Goal: Information Seeking & Learning: Learn about a topic

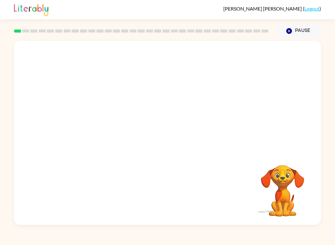
click at [95, 121] on video "Your browser must support playing .mp4 files to use Literably. Please try using…" at bounding box center [167, 96] width 307 height 111
click at [92, 117] on video "Your browser must support playing .mp4 files to use Literably. Please try using…" at bounding box center [167, 96] width 307 height 111
click at [166, 145] on div at bounding box center [168, 136] width 40 height 23
click at [174, 134] on div at bounding box center [168, 136] width 40 height 23
click at [167, 137] on div at bounding box center [168, 136] width 40 height 23
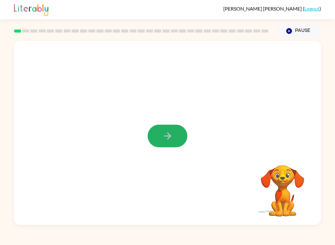
click at [174, 134] on button "button" at bounding box center [168, 136] width 40 height 23
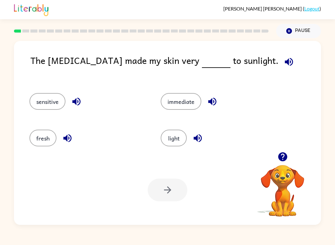
click at [171, 150] on div "light" at bounding box center [214, 136] width 131 height 37
click at [181, 138] on button "light" at bounding box center [174, 138] width 26 height 17
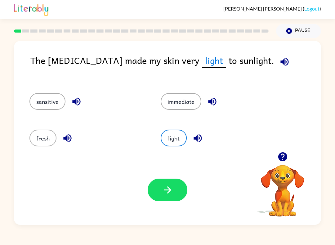
click at [164, 196] on button "button" at bounding box center [168, 190] width 40 height 23
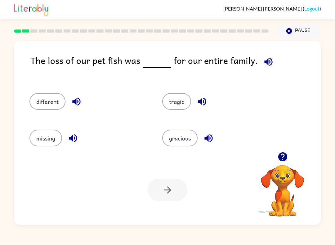
click at [46, 137] on button "missing" at bounding box center [46, 138] width 33 height 17
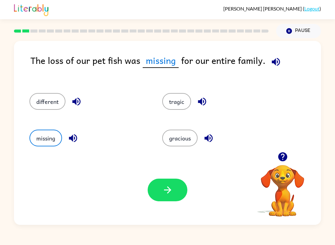
click at [162, 192] on icon "button" at bounding box center [167, 190] width 11 height 11
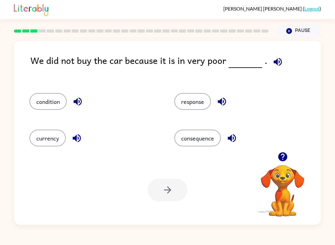
click at [40, 98] on button "condition" at bounding box center [48, 101] width 37 height 17
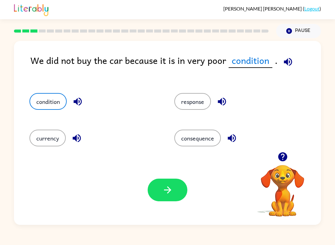
click at [158, 191] on button "button" at bounding box center [168, 190] width 40 height 23
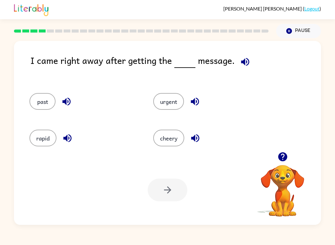
click at [41, 141] on button "rapid" at bounding box center [43, 138] width 27 height 17
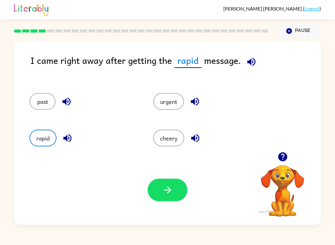
click at [164, 193] on icon "button" at bounding box center [167, 190] width 11 height 11
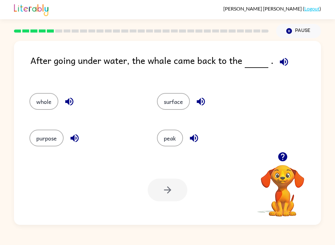
click at [173, 98] on button "surface" at bounding box center [173, 101] width 33 height 17
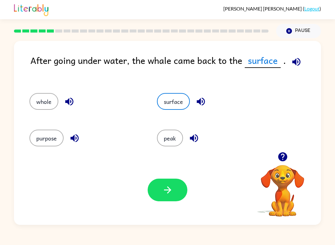
click at [164, 193] on icon "button" at bounding box center [167, 190] width 11 height 11
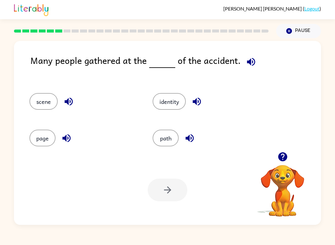
click at [284, 161] on icon "button" at bounding box center [282, 156] width 9 height 9
click at [41, 104] on button "scene" at bounding box center [44, 101] width 28 height 17
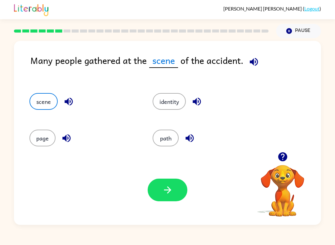
click at [170, 193] on icon "button" at bounding box center [167, 190] width 11 height 11
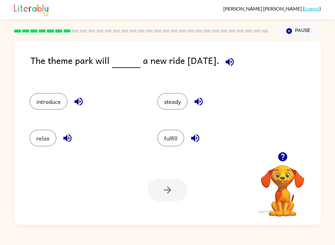
click at [39, 92] on div "introduce" at bounding box center [82, 99] width 128 height 37
click at [50, 102] on button "introduce" at bounding box center [49, 101] width 38 height 17
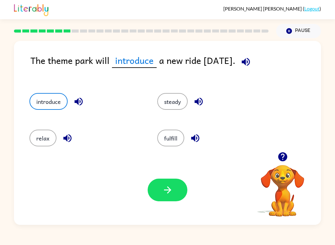
click at [166, 208] on div "Your browser must support playing .mp4 files to use Literably. Please try using…" at bounding box center [167, 190] width 307 height 70
click at [159, 191] on button "button" at bounding box center [168, 190] width 40 height 23
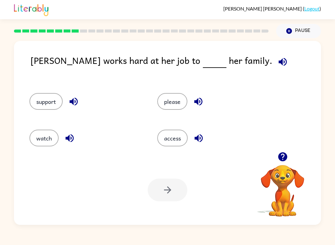
click at [38, 98] on button "support" at bounding box center [46, 101] width 33 height 17
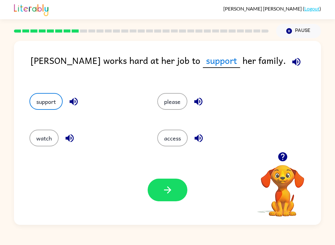
click at [166, 202] on button "button" at bounding box center [168, 190] width 40 height 23
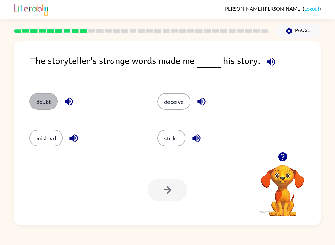
click at [41, 98] on button "doubt" at bounding box center [44, 101] width 28 height 17
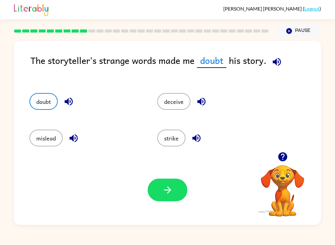
click at [172, 200] on button "button" at bounding box center [168, 190] width 40 height 23
click at [172, 200] on div at bounding box center [168, 190] width 40 height 23
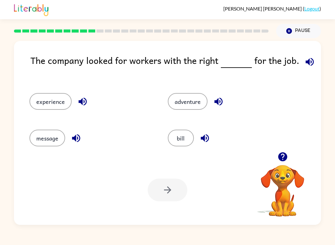
click at [47, 142] on button "message" at bounding box center [48, 138] width 36 height 17
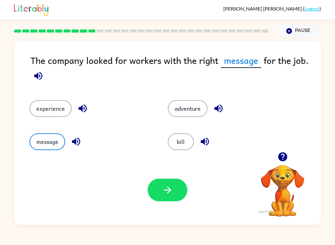
click at [180, 189] on button "button" at bounding box center [168, 190] width 40 height 23
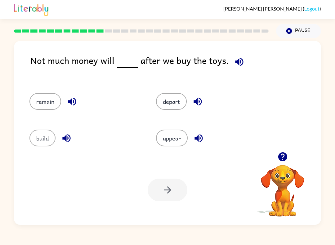
click at [176, 135] on button "appear" at bounding box center [172, 138] width 32 height 17
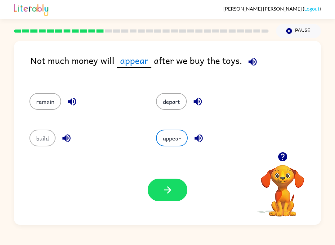
click at [181, 187] on button "button" at bounding box center [168, 190] width 40 height 23
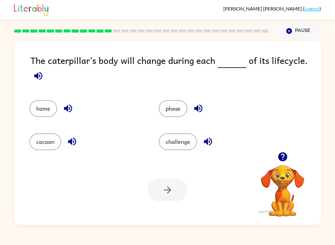
click at [182, 107] on button "phase" at bounding box center [173, 108] width 29 height 17
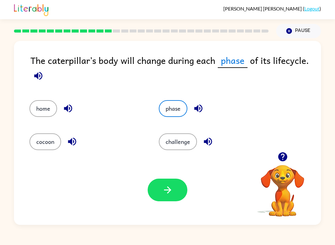
click at [174, 198] on button "button" at bounding box center [168, 190] width 40 height 23
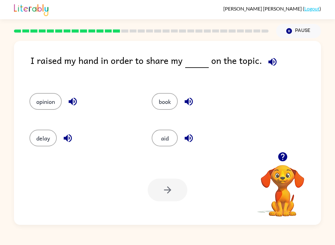
click at [45, 102] on button "opinion" at bounding box center [46, 101] width 32 height 17
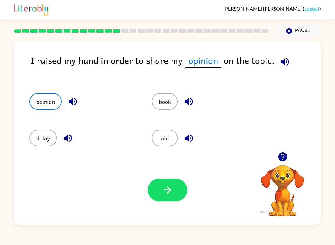
click at [157, 191] on button "button" at bounding box center [168, 190] width 40 height 23
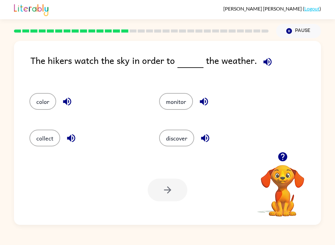
click at [52, 139] on button "collect" at bounding box center [45, 138] width 31 height 17
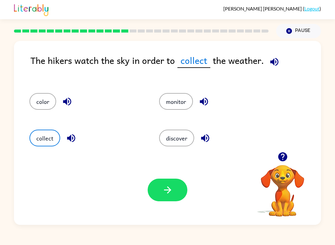
click at [164, 198] on button "button" at bounding box center [168, 190] width 40 height 23
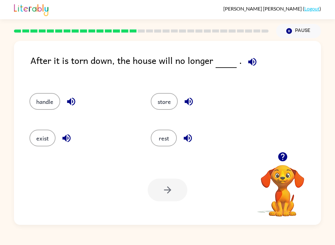
click at [276, 155] on button "button" at bounding box center [283, 157] width 16 height 16
click at [290, 177] on video "Your browser must support playing .mp4 files to use Literably. Please try using…" at bounding box center [283, 187] width 62 height 62
click at [286, 170] on video "Your browser must support playing .mp4 files to use Literably. Please try using…" at bounding box center [283, 187] width 62 height 62
click at [284, 156] on icon "button" at bounding box center [282, 156] width 9 height 9
click at [164, 142] on button "rest" at bounding box center [164, 138] width 26 height 17
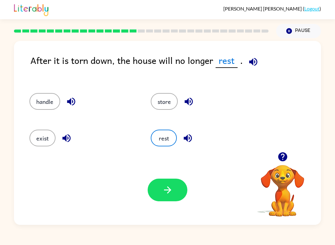
click at [176, 181] on button "button" at bounding box center [168, 190] width 40 height 23
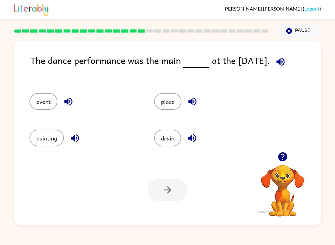
click at [39, 96] on button "event" at bounding box center [44, 101] width 28 height 17
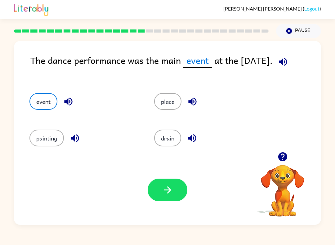
click at [174, 188] on button "button" at bounding box center [168, 190] width 40 height 23
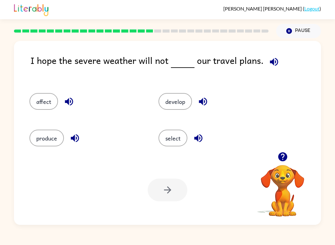
click at [42, 105] on button "affect" at bounding box center [44, 101] width 29 height 17
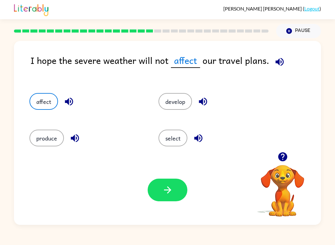
click at [174, 202] on button "button" at bounding box center [168, 190] width 40 height 23
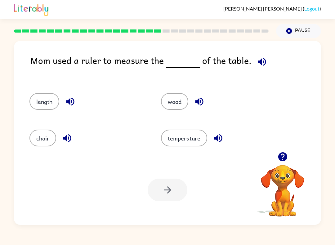
click at [37, 102] on button "length" at bounding box center [45, 101] width 30 height 17
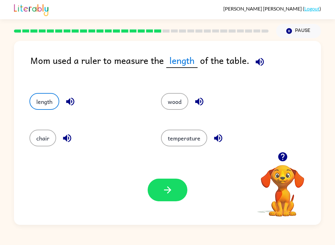
click at [177, 201] on button "button" at bounding box center [168, 190] width 40 height 23
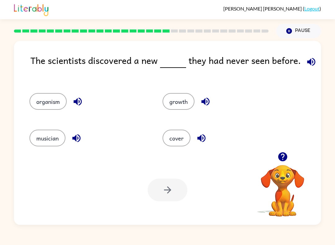
click at [39, 137] on button "musician" at bounding box center [48, 138] width 36 height 17
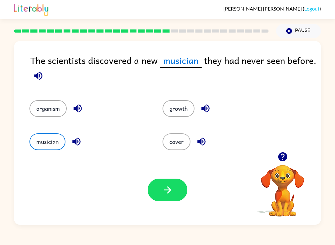
click at [43, 108] on button "organism" at bounding box center [48, 108] width 37 height 17
click at [180, 212] on div "Your browser must support playing .mp4 files to use Literably. Please try using…" at bounding box center [167, 190] width 307 height 70
click at [172, 202] on button "button" at bounding box center [168, 190] width 40 height 23
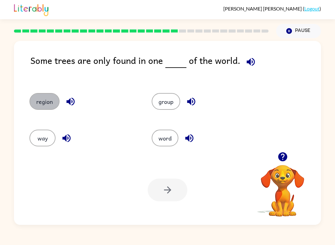
click at [34, 99] on button "region" at bounding box center [45, 101] width 30 height 17
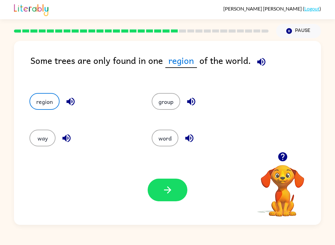
click at [177, 189] on button "button" at bounding box center [168, 190] width 40 height 23
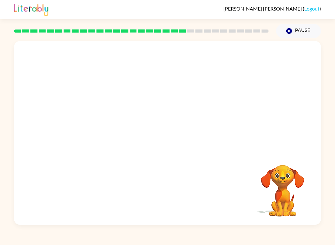
click at [203, 105] on video "Your browser must support playing .mp4 files to use Literably. Please try using…" at bounding box center [167, 96] width 307 height 111
click at [108, 136] on video "Your browser must support playing .mp4 files to use Literably. Please try using…" at bounding box center [167, 96] width 307 height 111
click at [102, 136] on video "Your browser must support playing .mp4 files to use Literably. Please try using…" at bounding box center [167, 96] width 307 height 111
click at [172, 143] on button "button" at bounding box center [168, 136] width 40 height 23
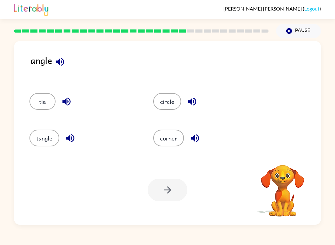
click at [175, 135] on button "corner" at bounding box center [168, 138] width 31 height 17
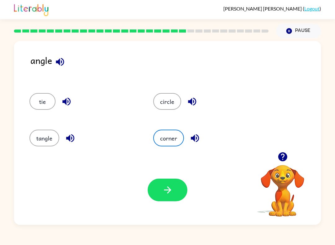
click at [174, 186] on button "button" at bounding box center [168, 190] width 40 height 23
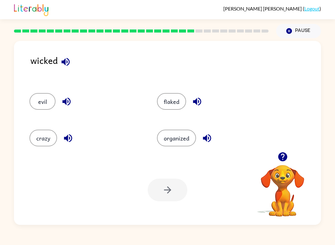
click at [39, 104] on button "evil" at bounding box center [43, 101] width 26 height 17
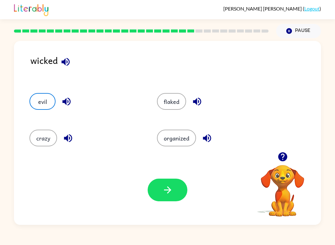
click at [167, 198] on button "button" at bounding box center [168, 190] width 40 height 23
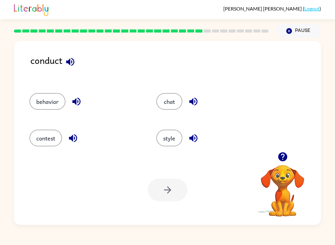
click at [172, 100] on button "chat" at bounding box center [170, 101] width 26 height 17
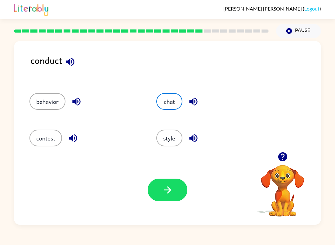
click at [177, 193] on button "button" at bounding box center [168, 190] width 40 height 23
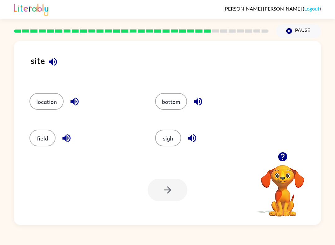
click at [174, 140] on button "sigh" at bounding box center [168, 138] width 26 height 17
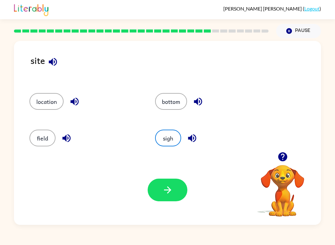
click at [172, 191] on icon "button" at bounding box center [167, 190] width 11 height 11
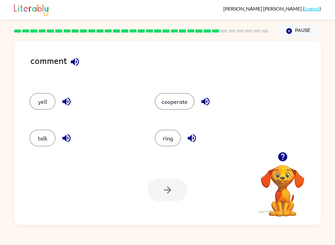
click at [44, 142] on button "talk" at bounding box center [43, 138] width 26 height 17
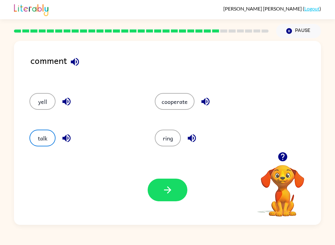
click at [168, 164] on div "Your browser must support playing .mp4 files to use Literably. Please try using…" at bounding box center [167, 190] width 307 height 70
click at [183, 94] on button "cooperate" at bounding box center [175, 101] width 40 height 17
click at [172, 199] on button "button" at bounding box center [168, 190] width 40 height 23
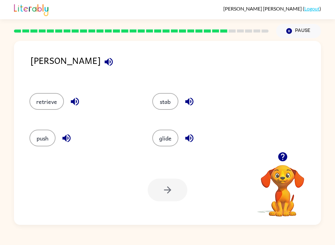
click at [39, 142] on button "push" at bounding box center [43, 138] width 26 height 17
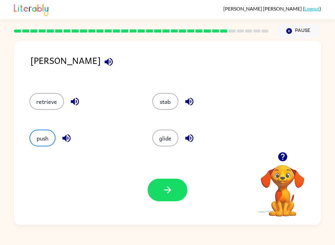
click at [161, 193] on button "button" at bounding box center [168, 190] width 40 height 23
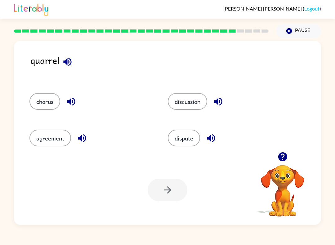
click at [191, 103] on button "discussion" at bounding box center [187, 101] width 39 height 17
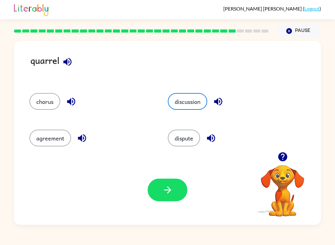
click at [165, 191] on icon "button" at bounding box center [167, 190] width 11 height 11
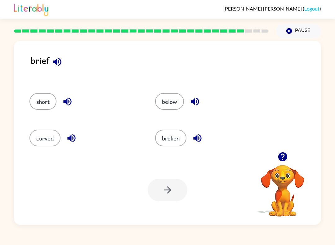
click at [167, 97] on button "below" at bounding box center [169, 101] width 29 height 17
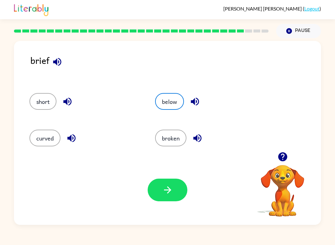
click at [173, 188] on icon "button" at bounding box center [167, 190] width 11 height 11
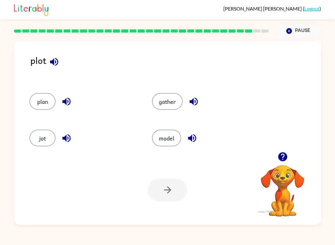
click at [40, 137] on button "jot" at bounding box center [43, 138] width 26 height 17
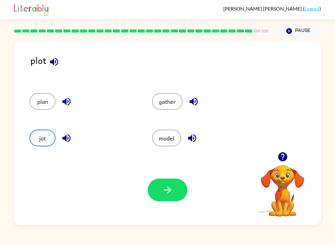
click at [168, 189] on icon "button" at bounding box center [167, 190] width 11 height 11
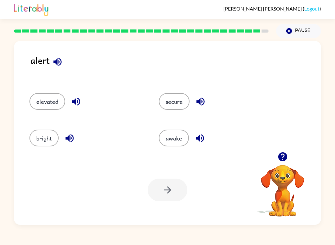
click at [179, 98] on button "secure" at bounding box center [174, 101] width 31 height 17
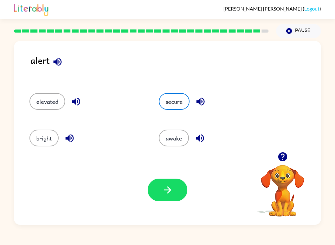
click at [175, 191] on button "button" at bounding box center [168, 190] width 40 height 23
